Goal: Task Accomplishment & Management: Complete application form

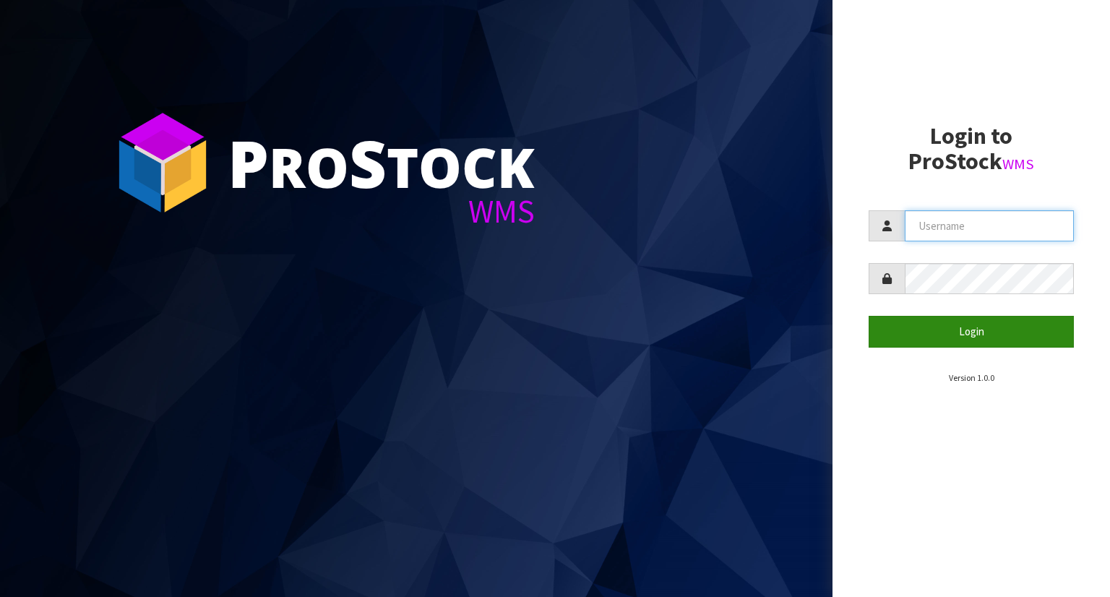
type input "YOURREFORMER"
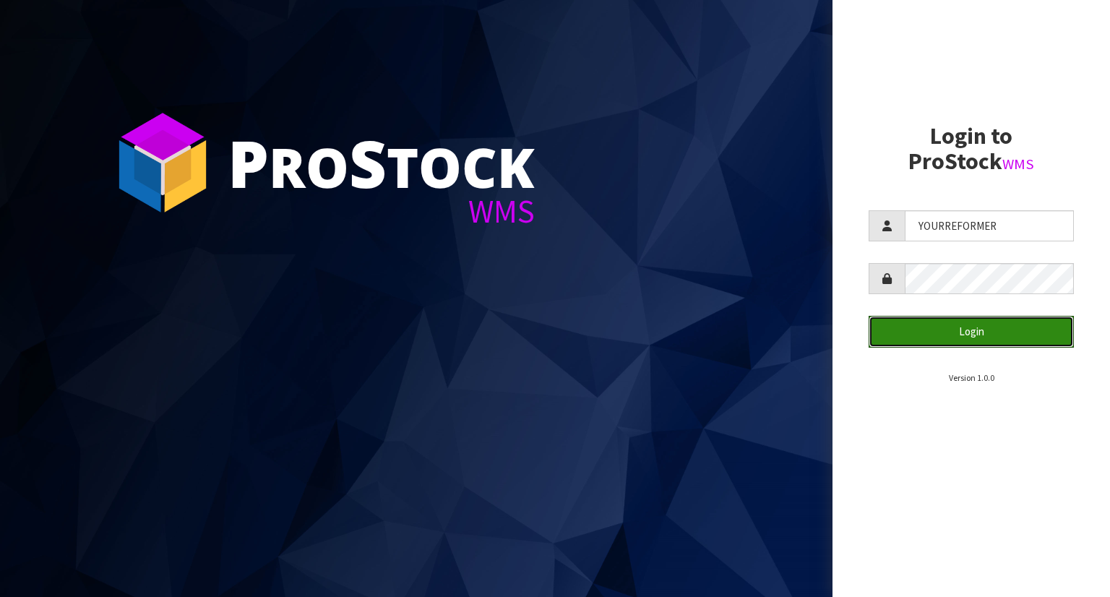
drag, startPoint x: 977, startPoint y: 345, endPoint x: 964, endPoint y: 359, distance: 19.0
click at [975, 343] on button "Login" at bounding box center [970, 331] width 205 height 31
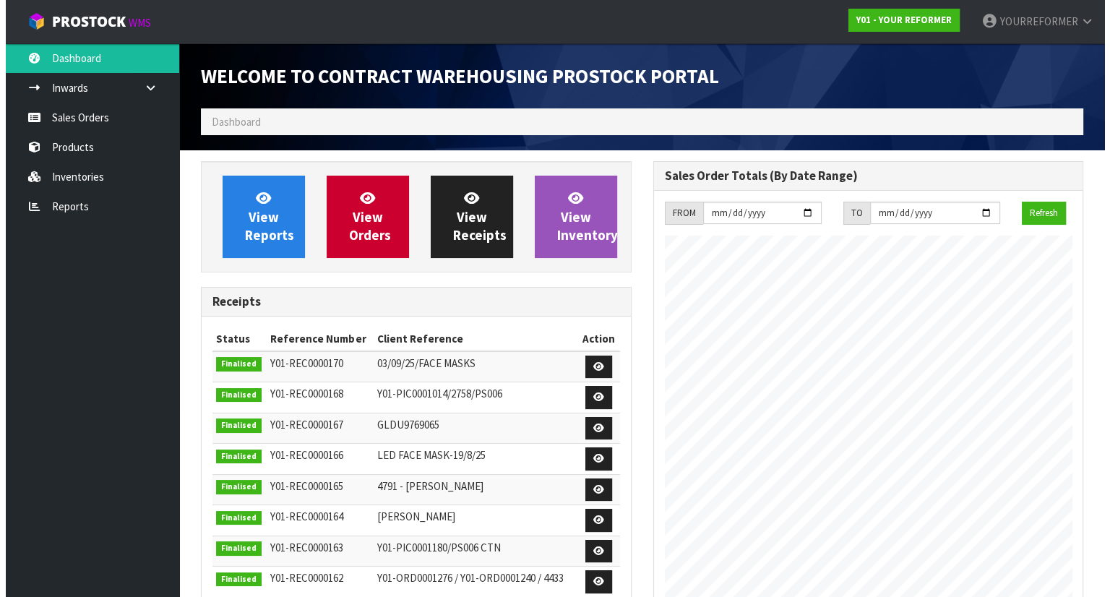
scroll to position [798, 452]
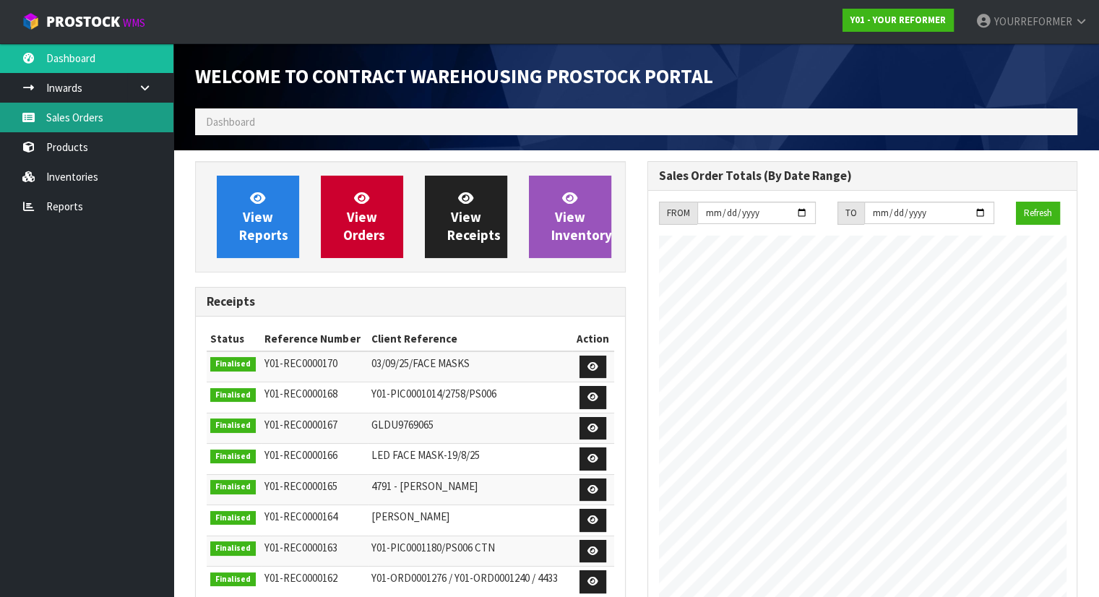
click at [136, 108] on link "Sales Orders" at bounding box center [86, 118] width 173 height 30
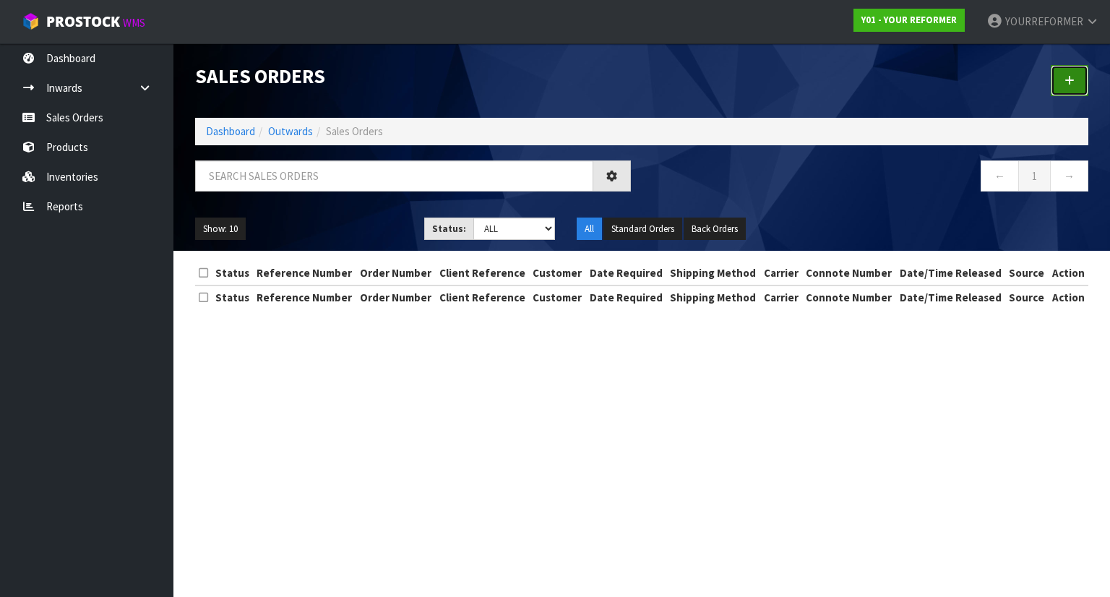
click at [1076, 81] on link at bounding box center [1069, 80] width 38 height 31
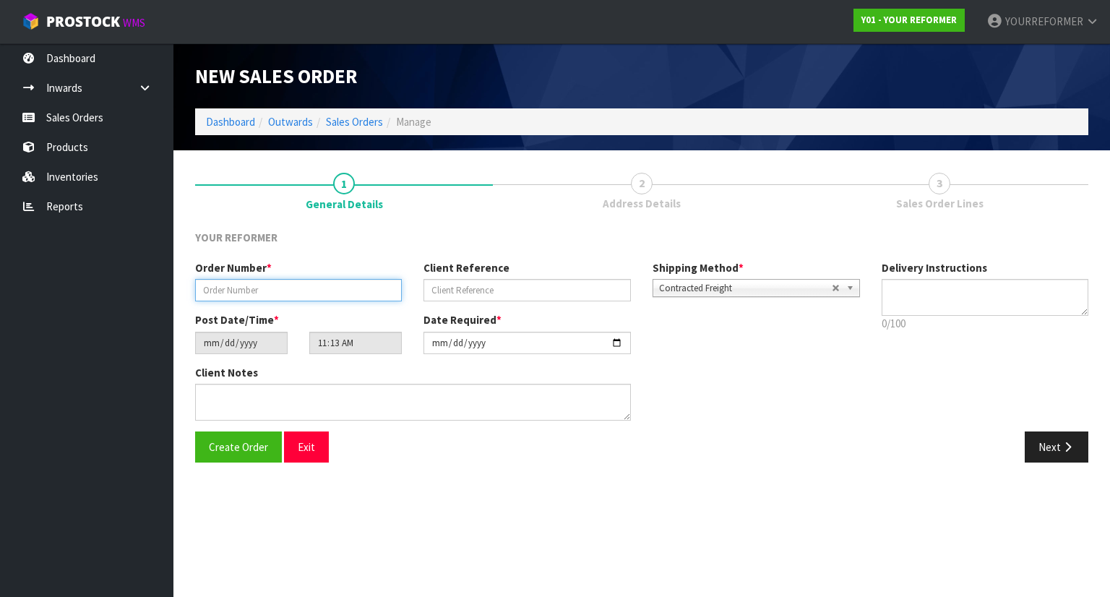
drag, startPoint x: 289, startPoint y: 290, endPoint x: 557, endPoint y: 269, distance: 268.8
click at [289, 290] on input "text" at bounding box center [298, 290] width 207 height 22
paste input "5030"
type input "5030"
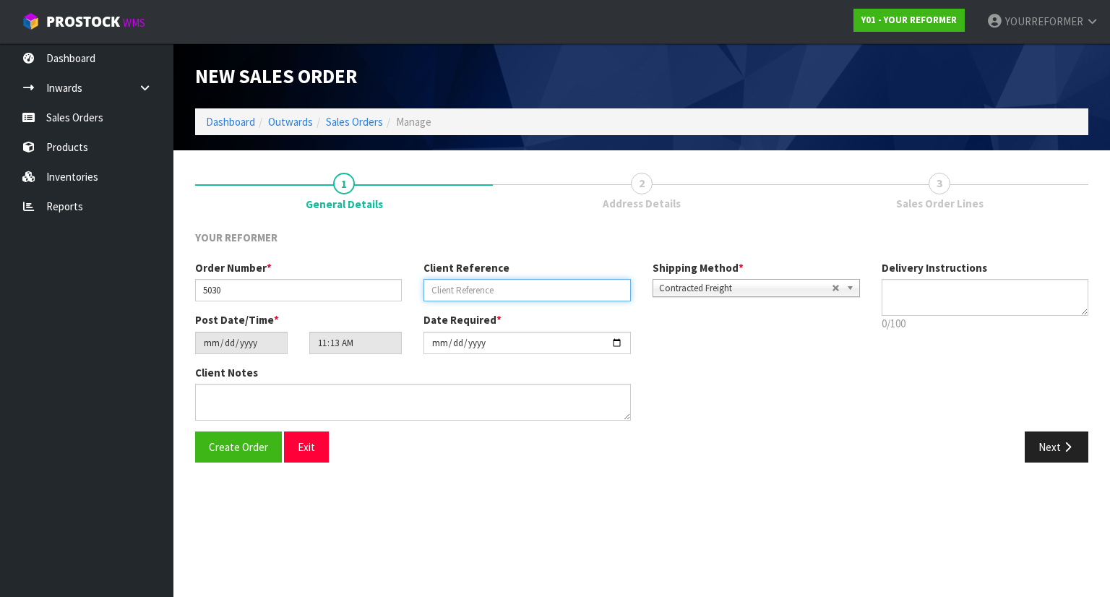
click at [458, 287] on input "text" at bounding box center [526, 290] width 207 height 22
paste input "[PERSON_NAME]"
type input "[PERSON_NAME]"
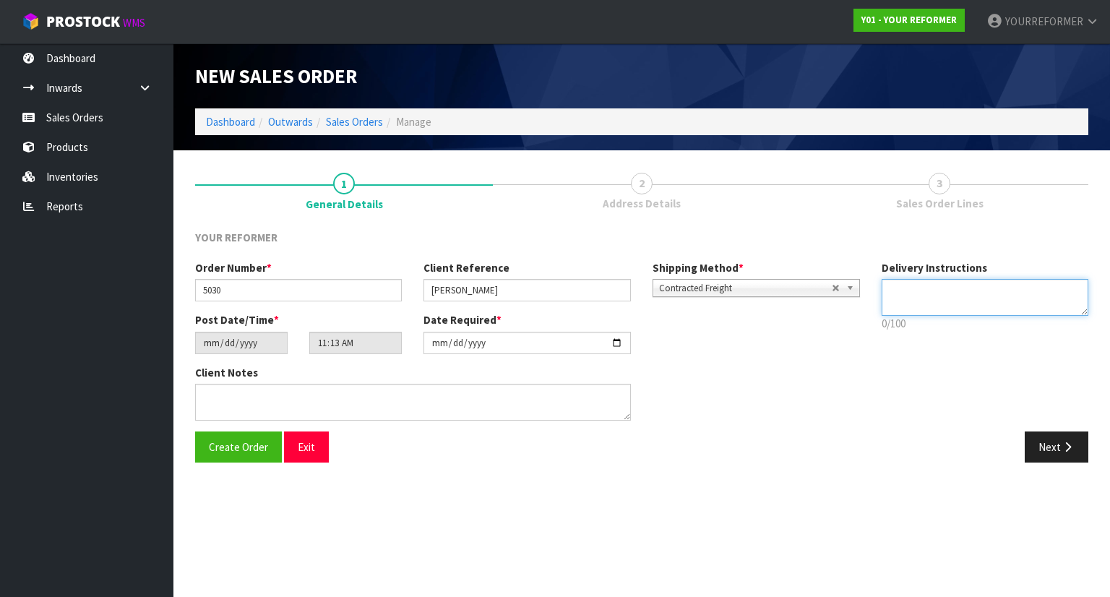
click at [937, 301] on textarea at bounding box center [984, 297] width 207 height 37
paste textarea "[PHONE_NUMBER]"
type textarea "CURBSIDE [PHONE_NUMBER]"
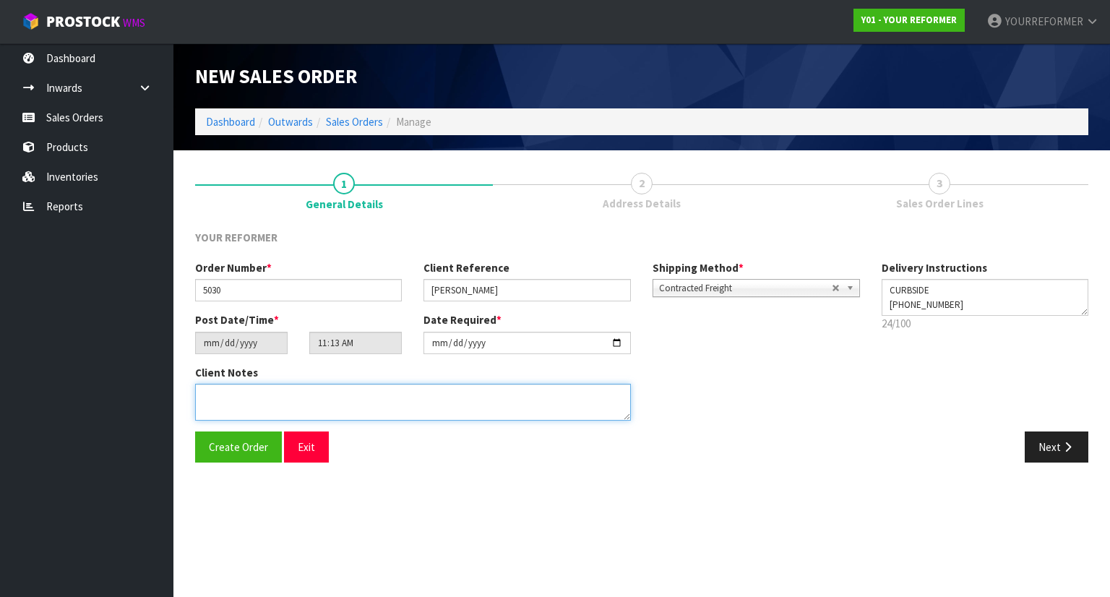
click at [347, 412] on textarea at bounding box center [413, 402] width 436 height 37
paste textarea "[PERSON_NAME] [STREET_ADDRESS] [PHONE_NUMBER]"
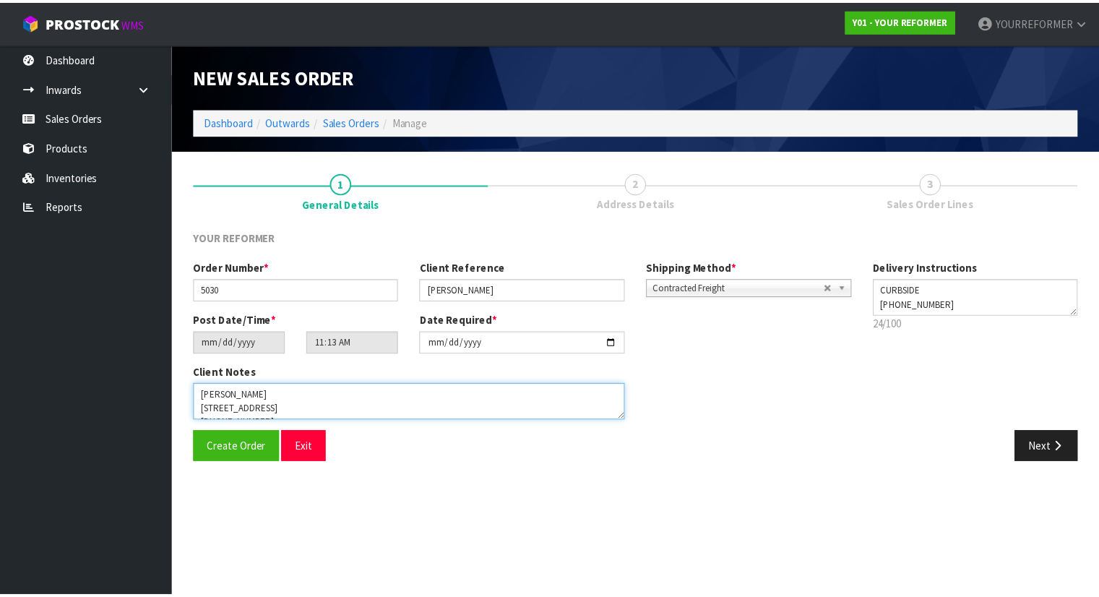
scroll to position [66, 0]
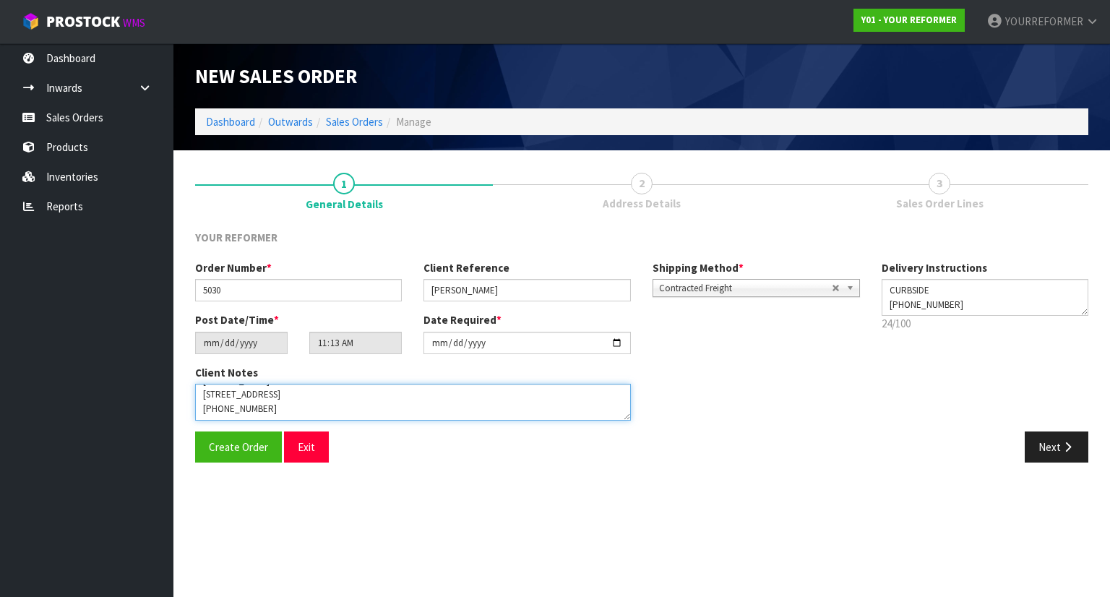
type textarea "[PERSON_NAME] [STREET_ADDRESS] [PHONE_NUMBER]"
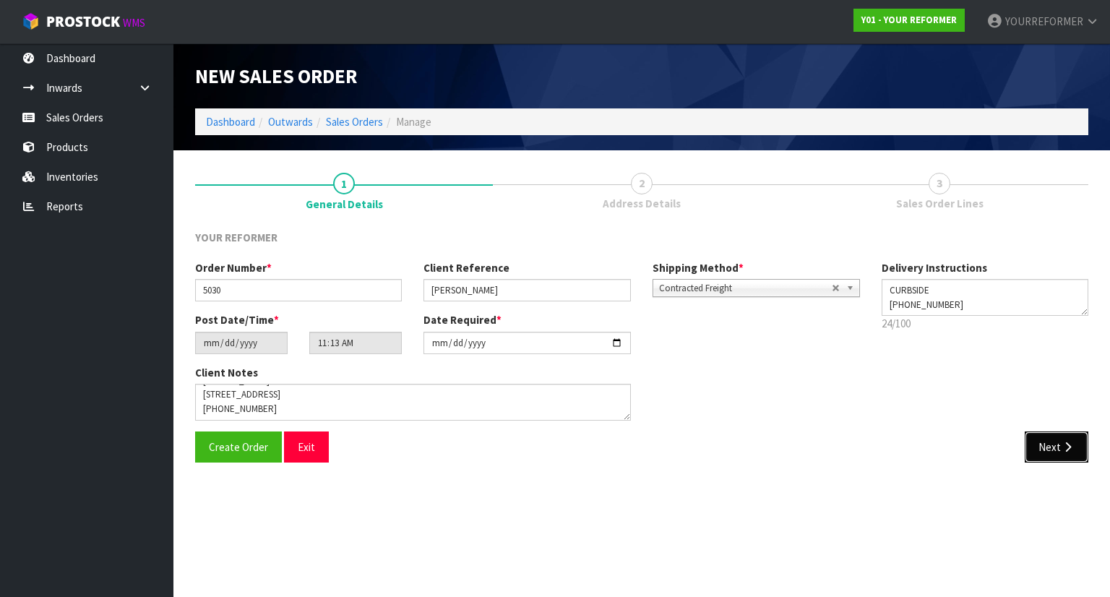
click at [1076, 451] on button "Next" at bounding box center [1056, 446] width 64 height 31
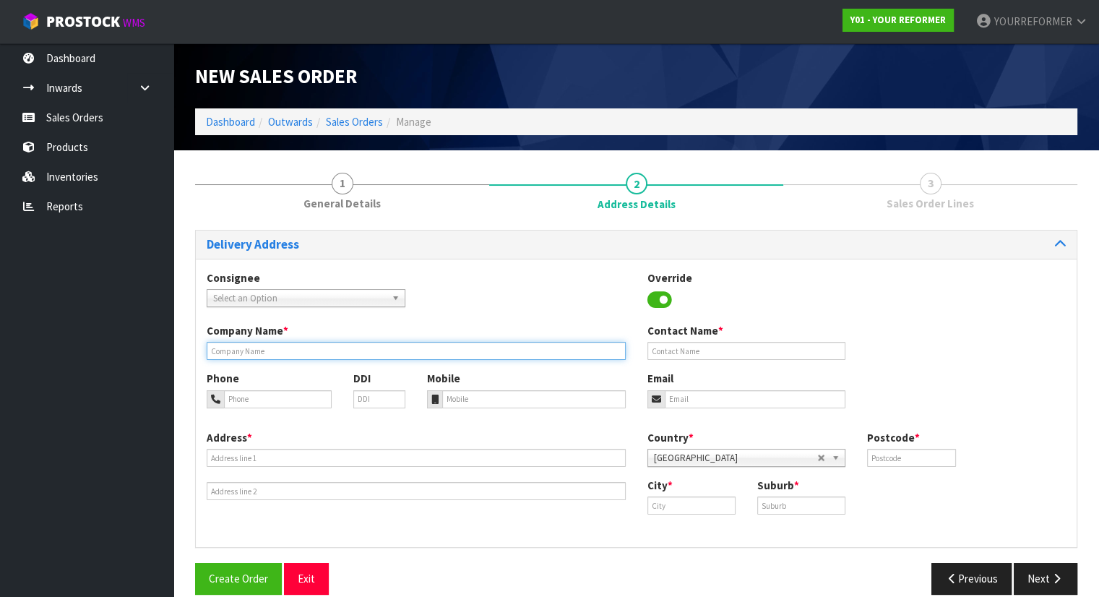
click at [290, 353] on input "text" at bounding box center [416, 351] width 419 height 18
type input "CURBSIDE"
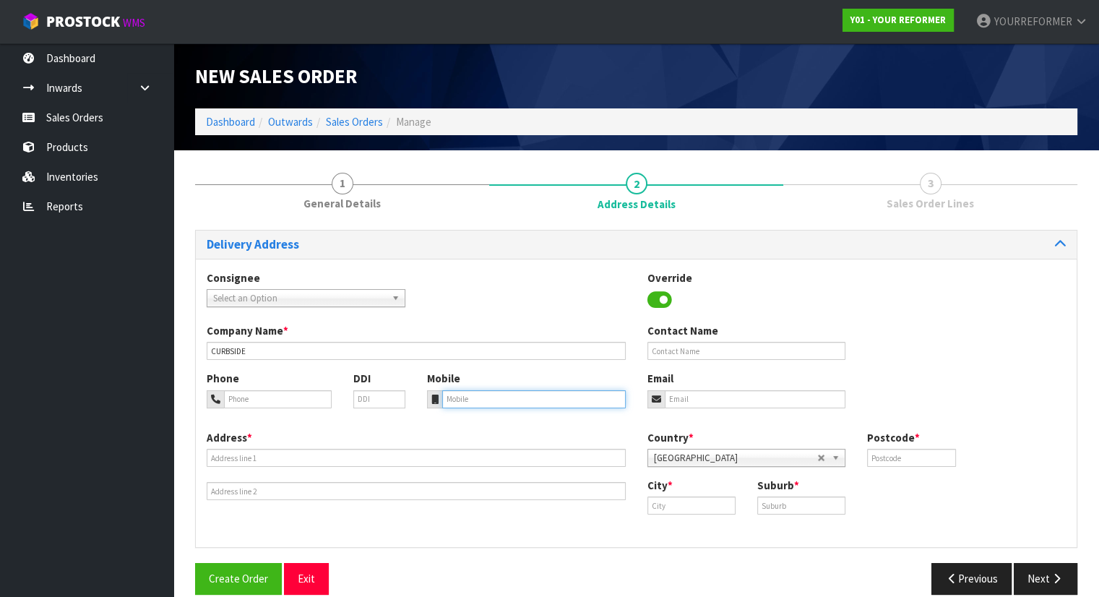
click at [467, 392] on input "tel" at bounding box center [533, 399] width 183 height 18
paste input "[PHONE_NUMBER]"
type input "[PHONE_NUMBER]"
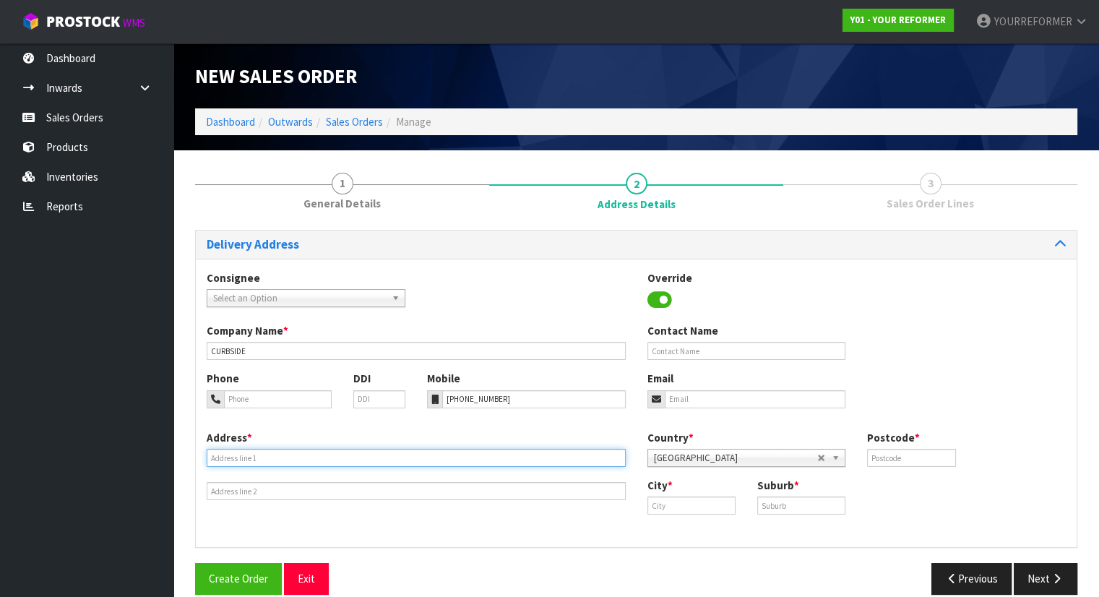
drag, startPoint x: 288, startPoint y: 452, endPoint x: 335, endPoint y: 461, distance: 48.5
click at [288, 452] on input "text" at bounding box center [416, 458] width 419 height 18
paste input "[STREET_ADDRESS]"
type input "[STREET_ADDRESS]"
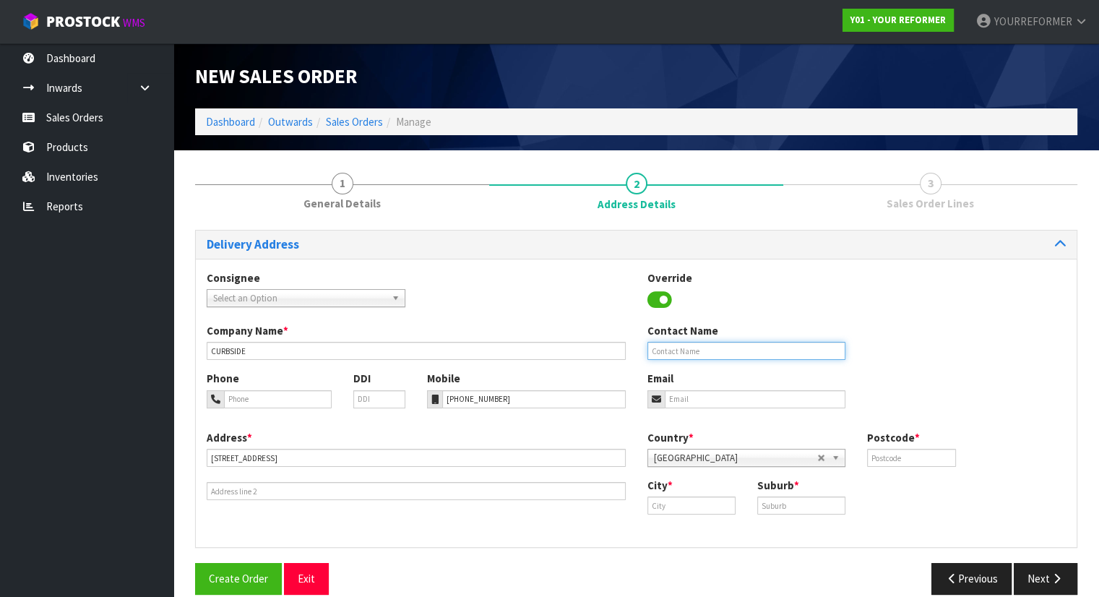
click at [663, 353] on input "text" at bounding box center [746, 351] width 199 height 18
paste input "[PERSON_NAME]"
type input "[PERSON_NAME]"
click at [729, 399] on input "email" at bounding box center [755, 399] width 181 height 18
paste input "[EMAIL_ADDRESS][DOMAIN_NAME]"
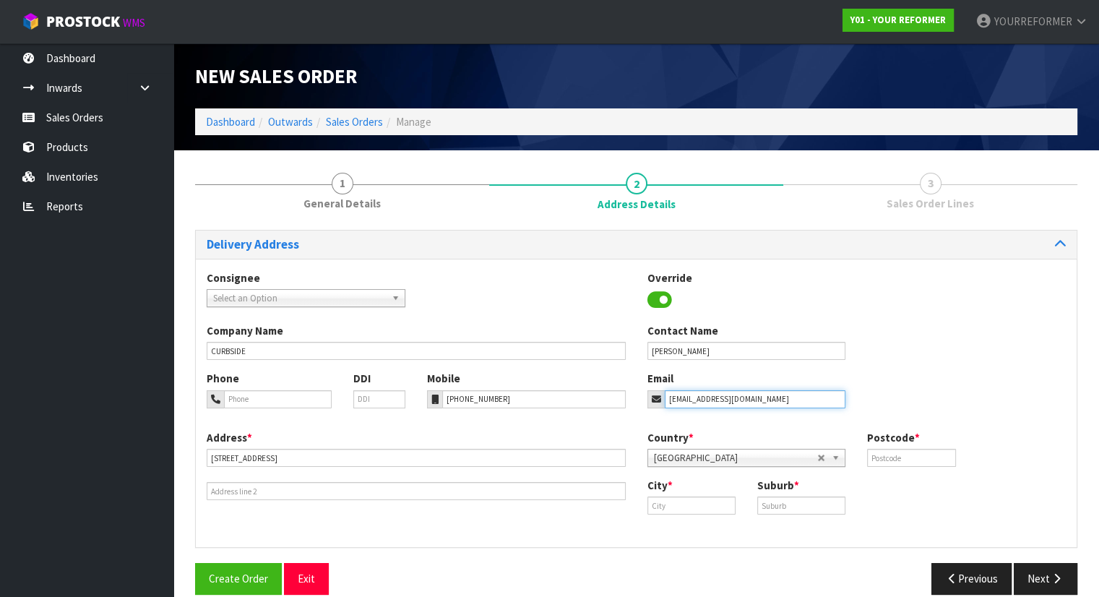
type input "[EMAIL_ADDRESS][DOMAIN_NAME]"
click at [896, 459] on input "text" at bounding box center [911, 458] width 88 height 18
type input "00"
click at [685, 509] on input "text" at bounding box center [691, 505] width 88 height 18
click at [684, 534] on strong "[GEOGRAPHIC_DATA]" at bounding box center [714, 530] width 105 height 14
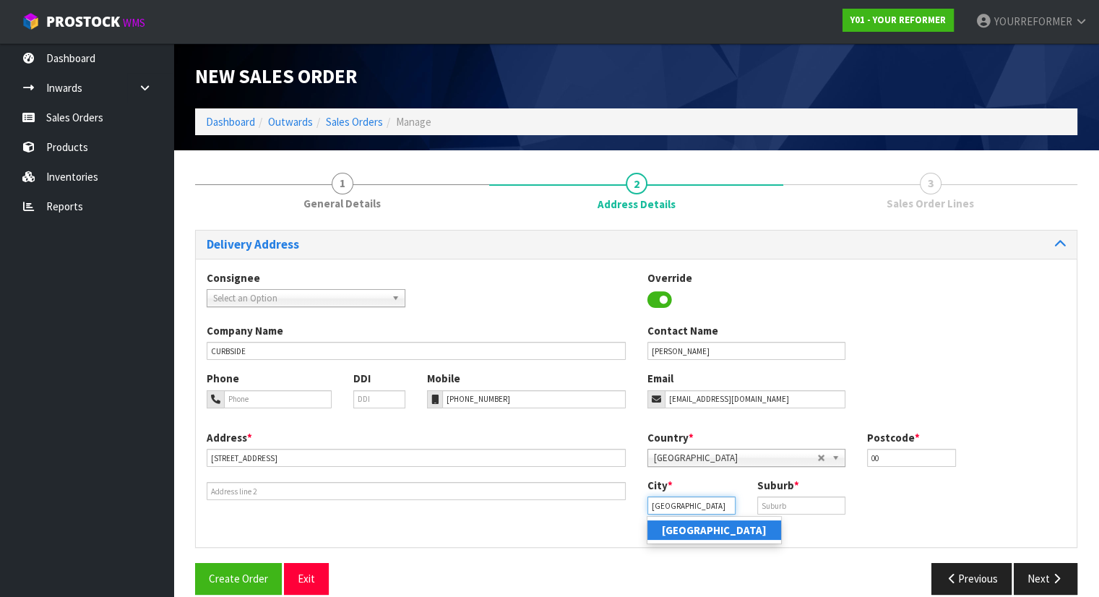
type input "[GEOGRAPHIC_DATA]"
drag, startPoint x: 804, startPoint y: 502, endPoint x: 871, endPoint y: 521, distance: 69.8
click at [804, 502] on input "text" at bounding box center [801, 505] width 88 height 18
paste input "TORBAY"
type input "TORBAY"
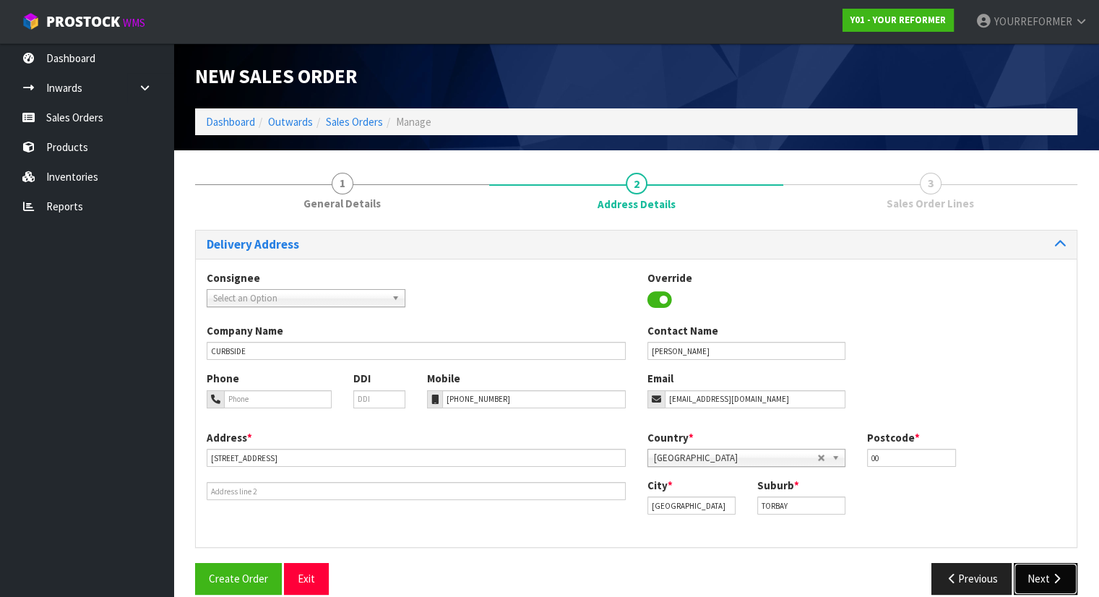
click at [1047, 570] on button "Next" at bounding box center [1046, 578] width 64 height 31
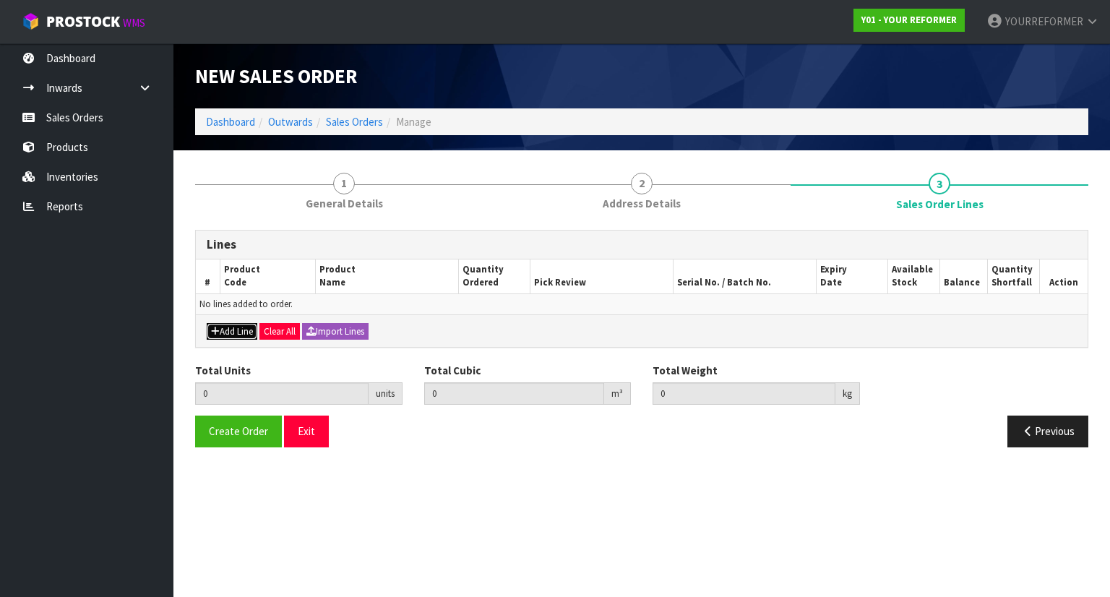
click at [242, 327] on button "Add Line" at bounding box center [232, 331] width 51 height 17
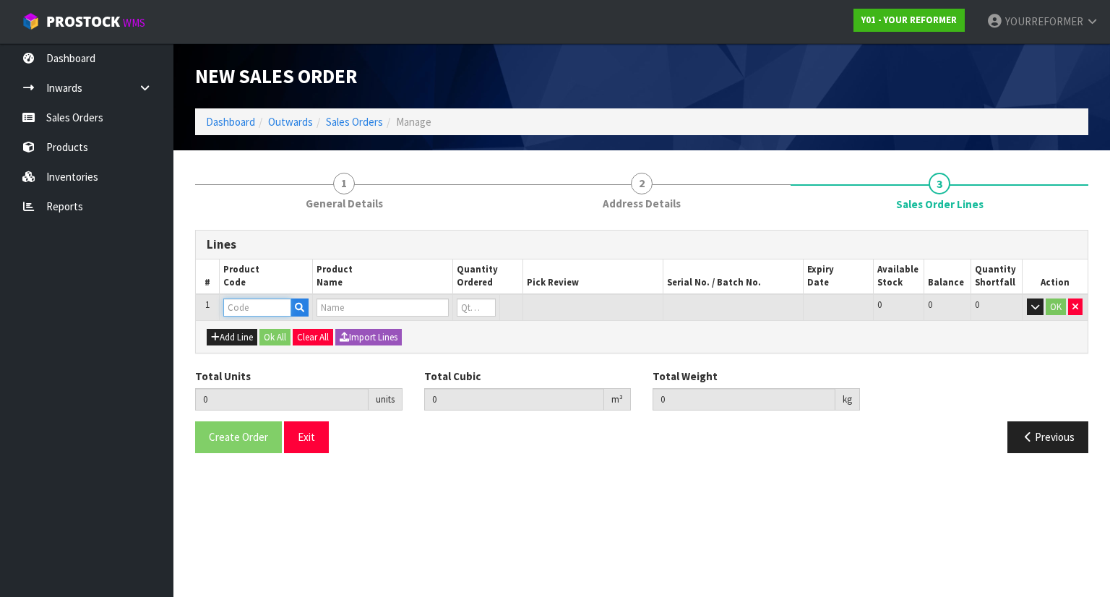
drag, startPoint x: 291, startPoint y: 308, endPoint x: 303, endPoint y: 298, distance: 14.9
click at [291, 307] on input "text" at bounding box center [257, 307] width 68 height 18
click at [306, 307] on button "button" at bounding box center [299, 307] width 18 height 19
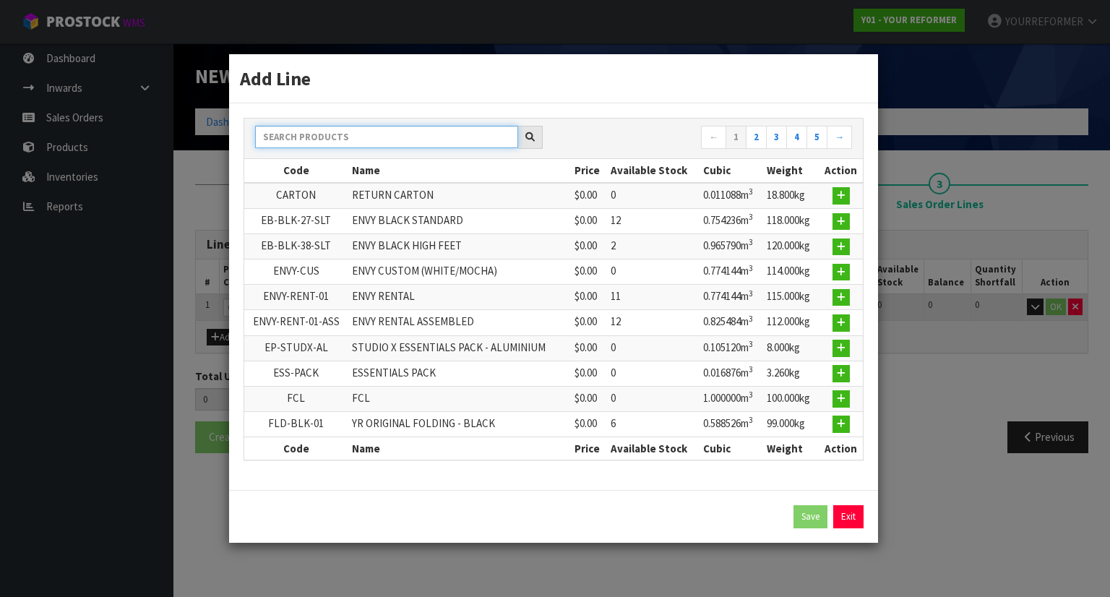
click at [350, 137] on input "text" at bounding box center [386, 137] width 263 height 22
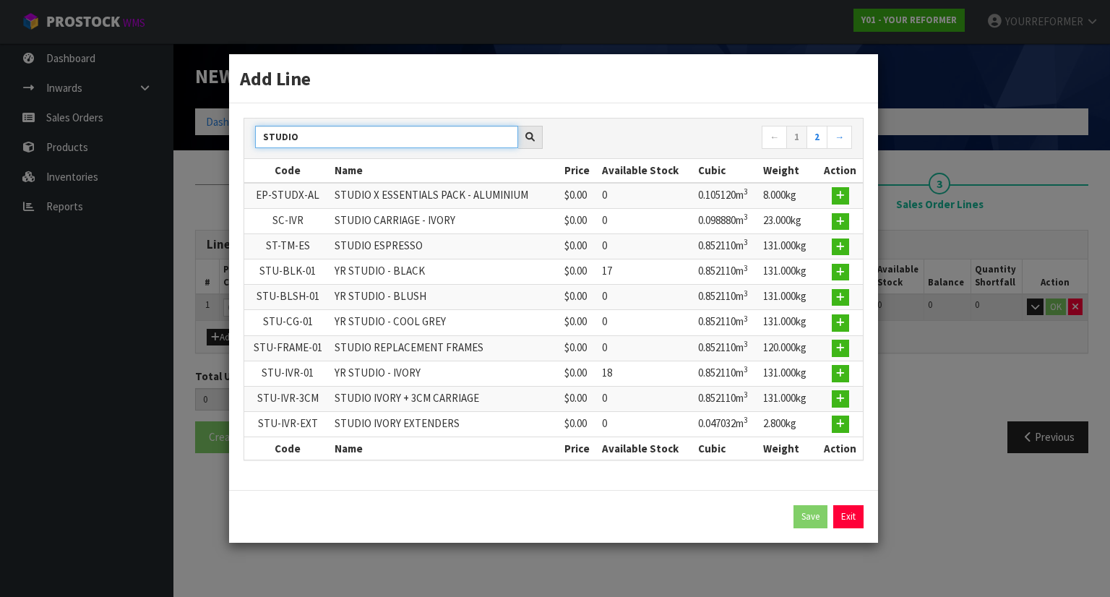
type input "STUDIO"
click at [817, 149] on link "2" at bounding box center [816, 137] width 21 height 23
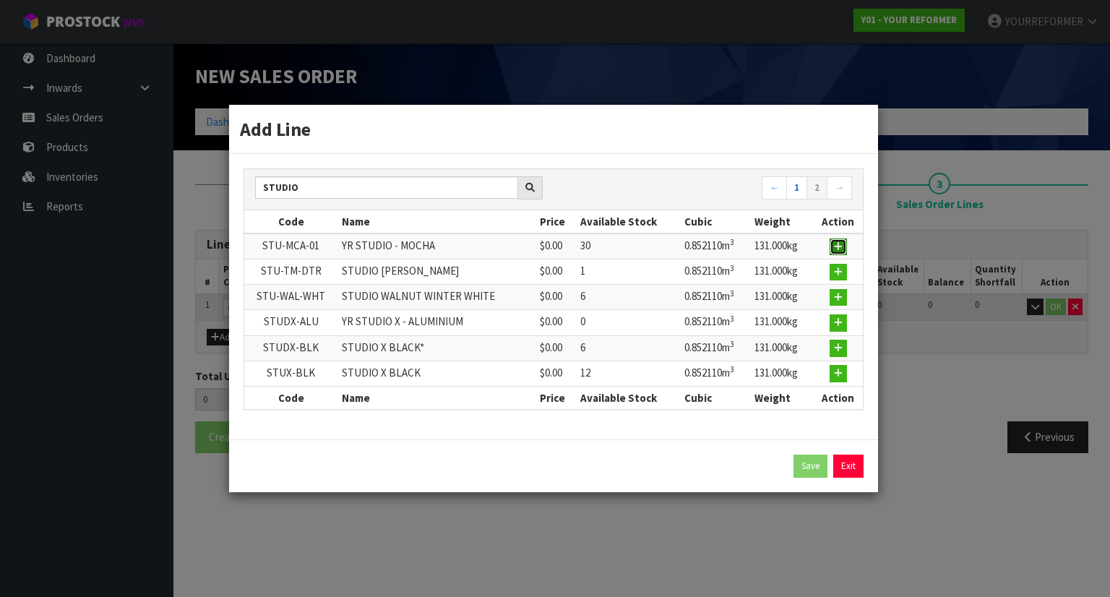
click at [837, 251] on icon "button" at bounding box center [838, 246] width 9 height 9
type input "0.000000"
type input "0.000"
type input "STU-MCA-01"
type input "YR STUDIO - MOCHA"
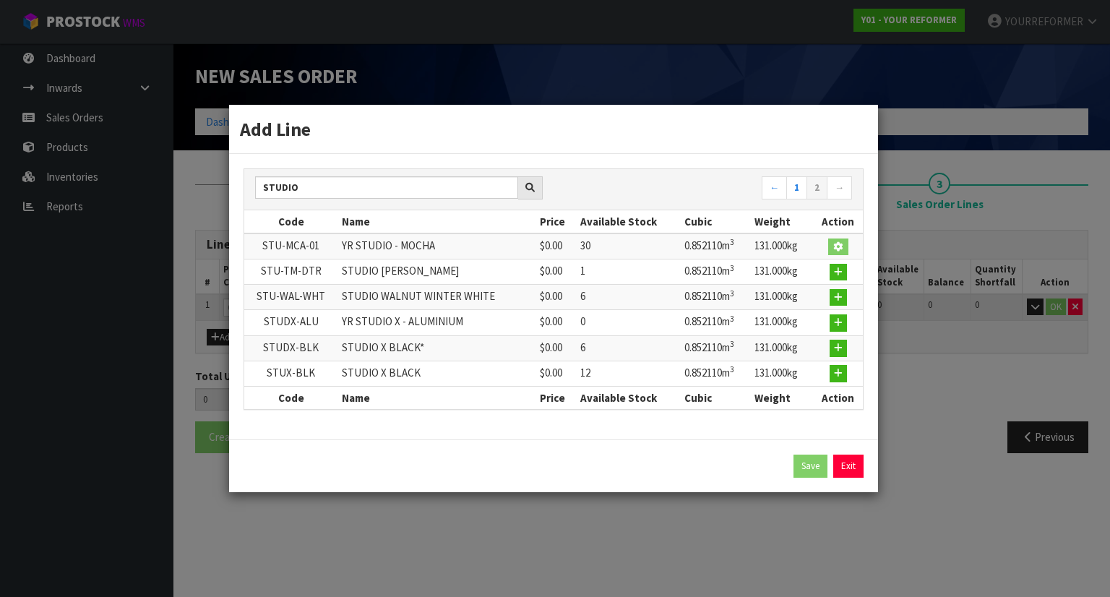
type input "0"
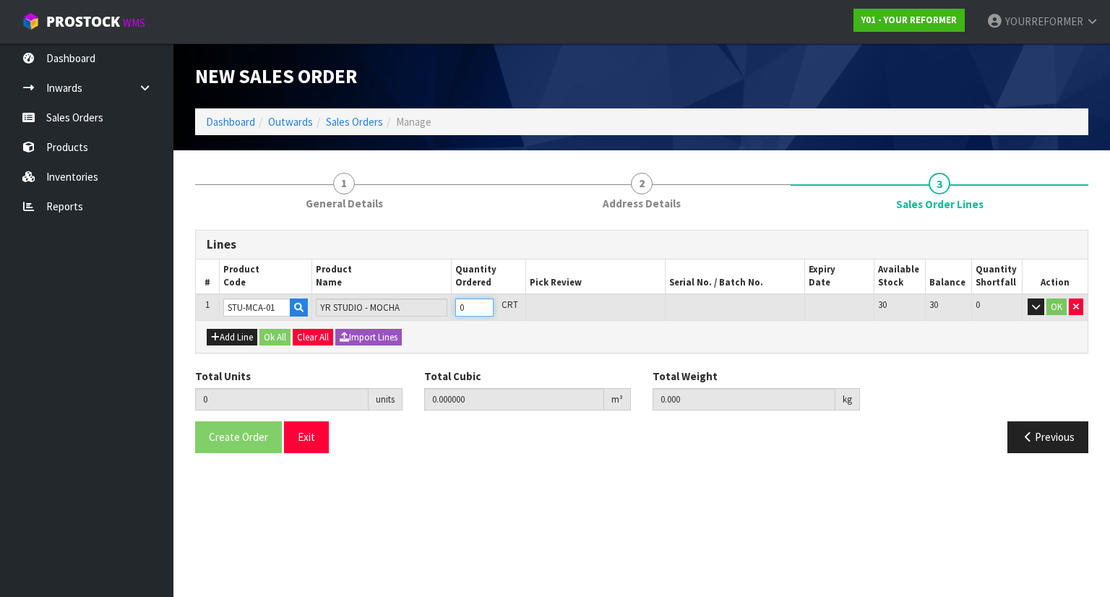
type input "1"
type input "0.85211"
type input "131"
type input "1"
click at [487, 301] on input "1" at bounding box center [474, 307] width 38 height 18
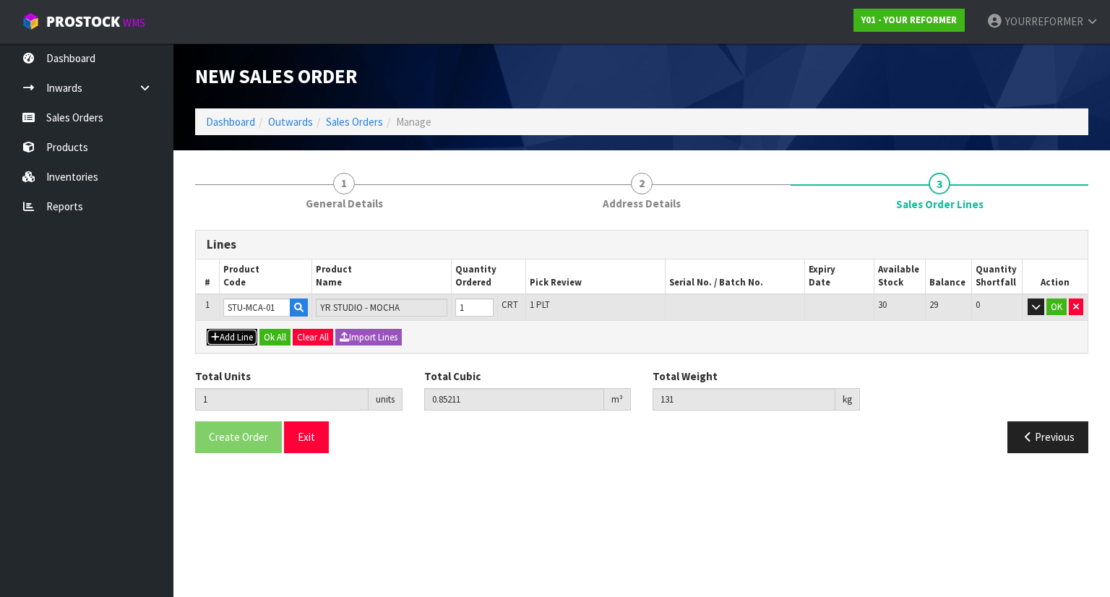
click at [211, 338] on icon "button" at bounding box center [215, 336] width 9 height 9
type input "0"
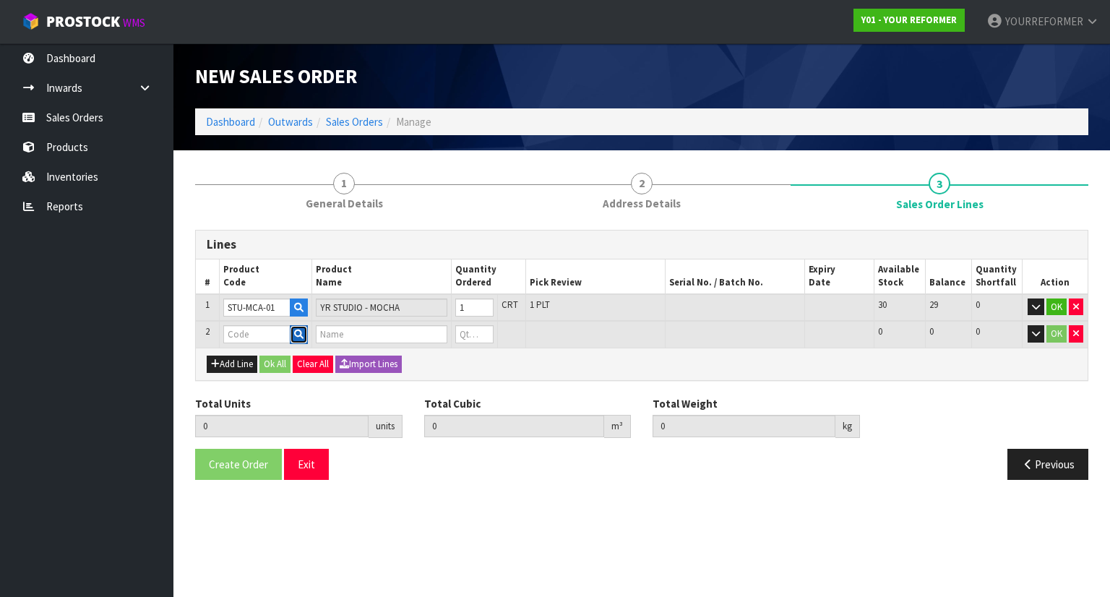
click at [303, 329] on icon "button" at bounding box center [298, 333] width 9 height 9
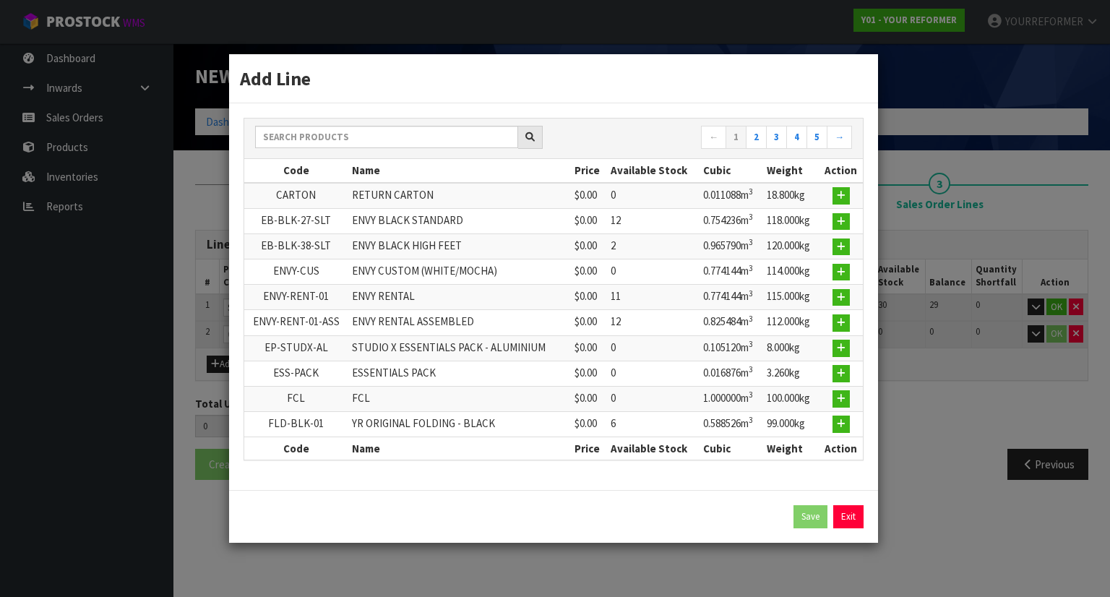
drag, startPoint x: 367, startPoint y: 159, endPoint x: 360, endPoint y: 152, distance: 9.7
click at [366, 159] on div "← 1 2 3 4 5 →" at bounding box center [553, 138] width 618 height 40
click at [353, 144] on input "text" at bounding box center [386, 137] width 263 height 22
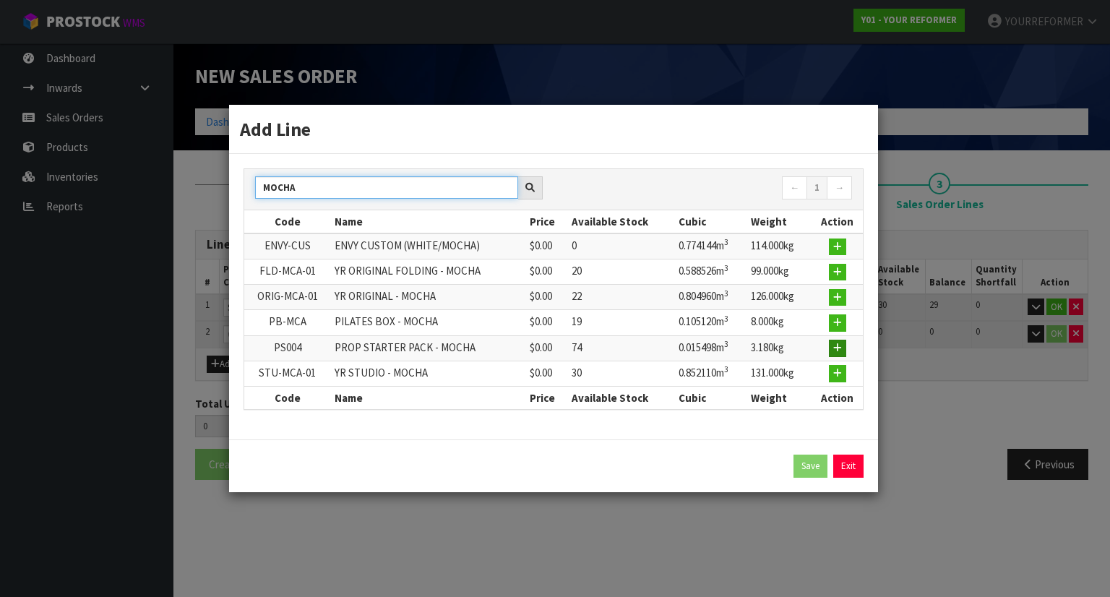
type input "MOCHA"
click at [842, 347] on icon "button" at bounding box center [837, 347] width 9 height 9
type input "1"
type input "0.85211"
type input "131"
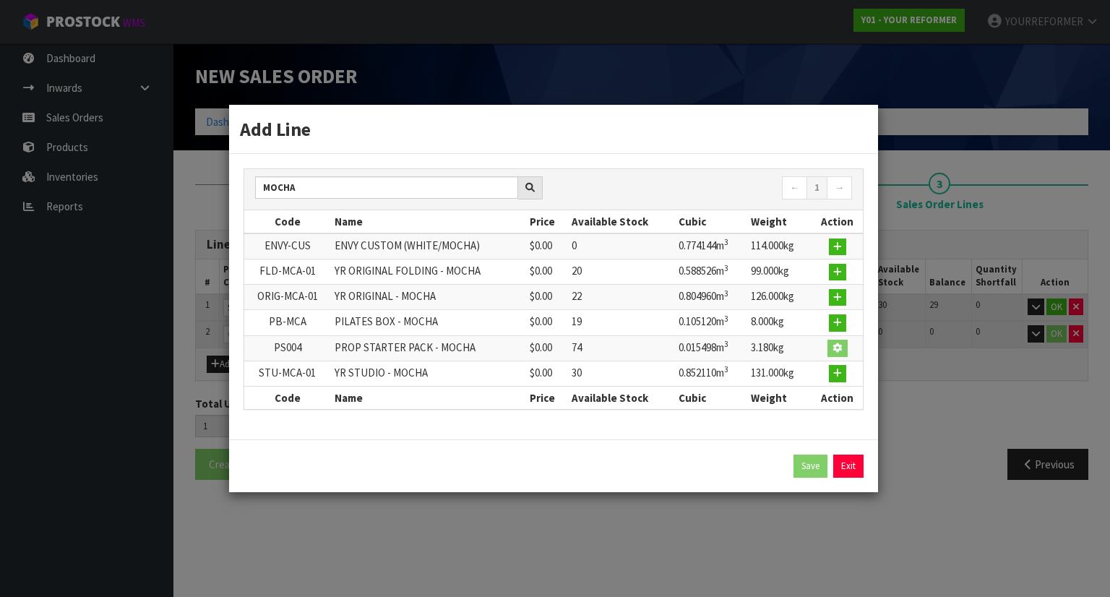
type input "PS004"
type input "PROP STARTER PACK - MOCHA"
type input "0"
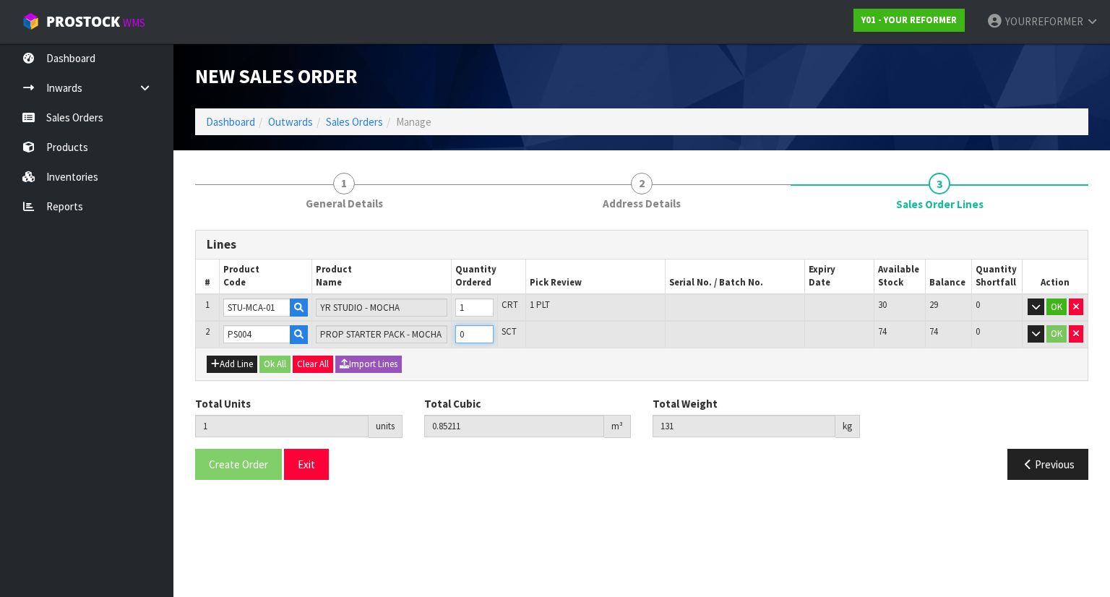
type input "2"
type input "0.867608"
type input "134.18"
type input "1"
click at [487, 330] on input "1" at bounding box center [474, 334] width 38 height 18
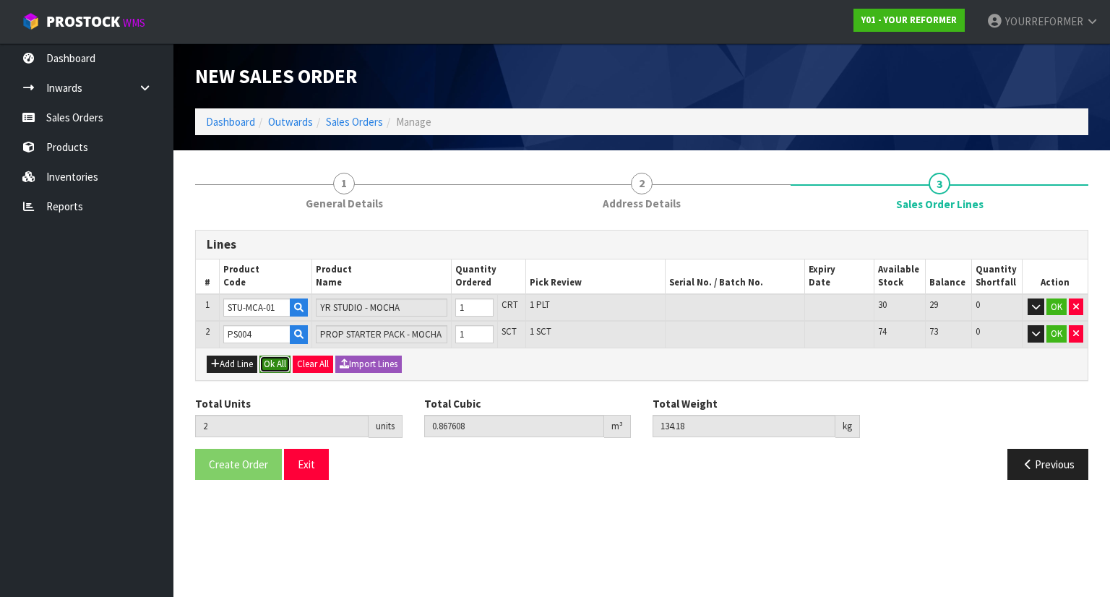
click at [278, 362] on button "Ok All" at bounding box center [274, 363] width 31 height 17
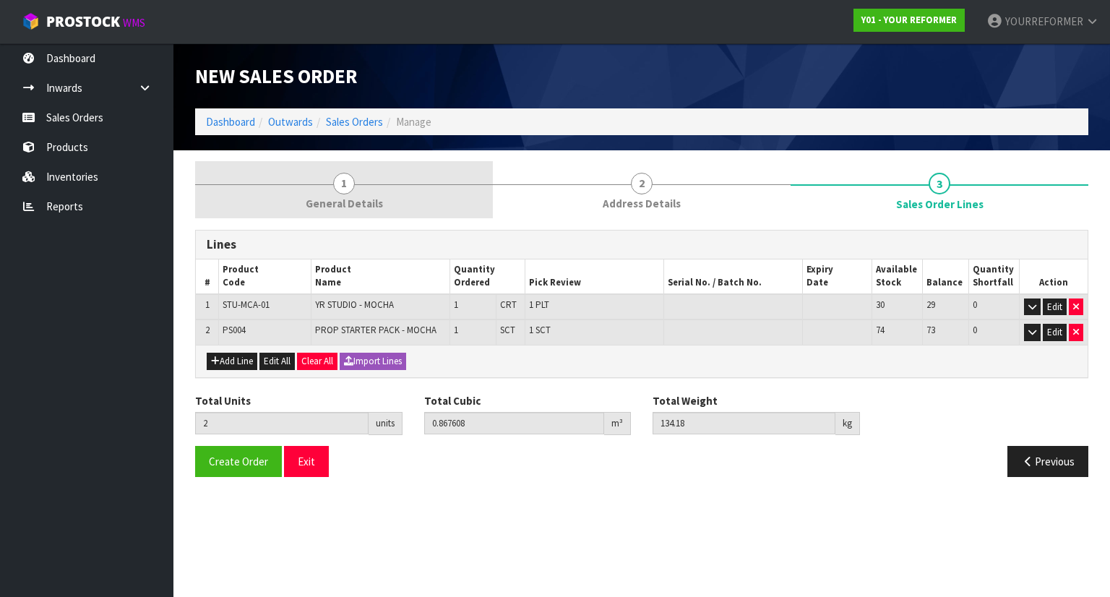
drag, startPoint x: 334, startPoint y: 221, endPoint x: 352, endPoint y: 200, distance: 27.7
click at [335, 220] on div "Lines # Product Code Product Name Quantity Ordered Pick Review Serial No. / Bat…" at bounding box center [641, 353] width 893 height 269
click at [354, 196] on span "General Details" at bounding box center [344, 203] width 77 height 15
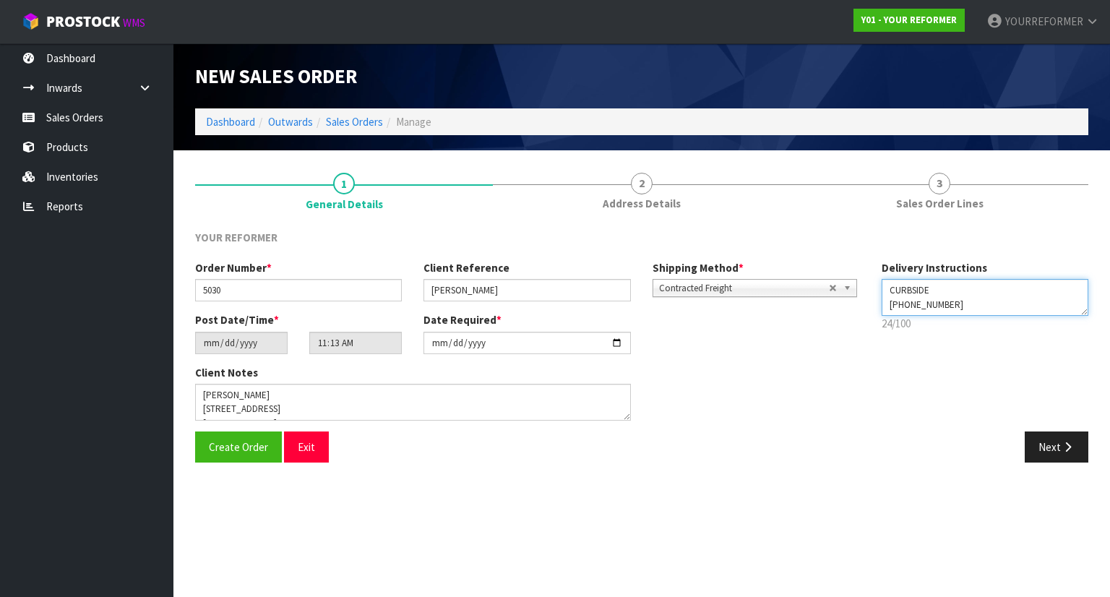
click at [965, 288] on textarea at bounding box center [984, 297] width 207 height 37
paste textarea "ON HOLD UNTIL [DATE]"
type textarea "CURBSIDE ON HOLD UNTIL [DATE] +64 274 143 887"
click at [1063, 446] on icon "button" at bounding box center [1067, 446] width 14 height 11
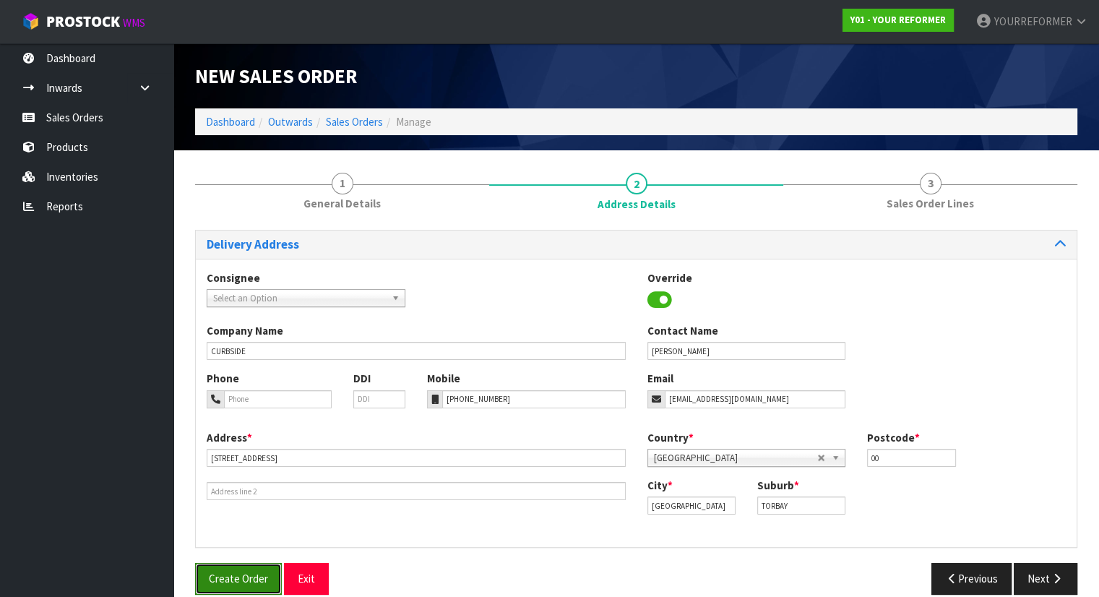
click at [241, 570] on button "Create Order" at bounding box center [238, 578] width 87 height 31
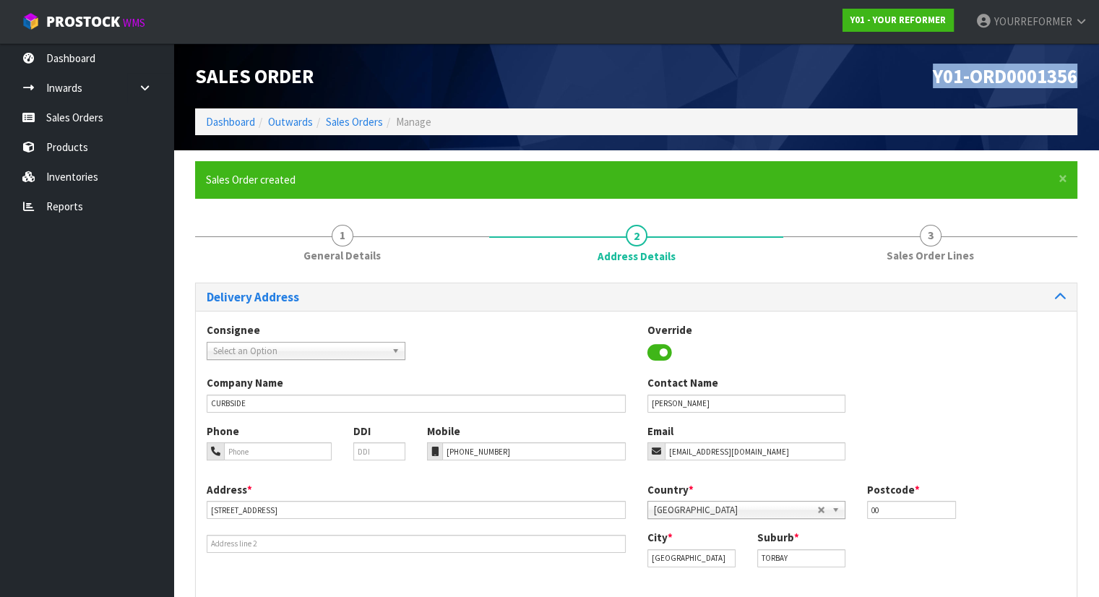
drag, startPoint x: 1064, startPoint y: 79, endPoint x: 833, endPoint y: 80, distance: 231.2
click at [833, 80] on div "Y01-ORD0001356" at bounding box center [862, 75] width 452 height 65
copy span "Y01-ORD0001356"
